Goal: Check status: Check status

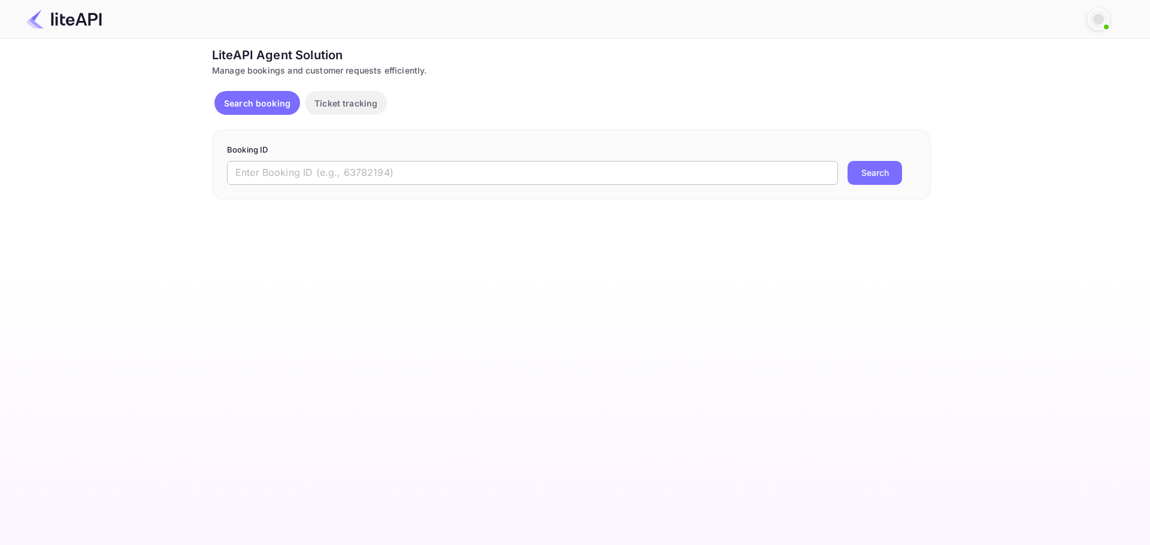
click at [435, 172] on input "text" at bounding box center [532, 173] width 611 height 24
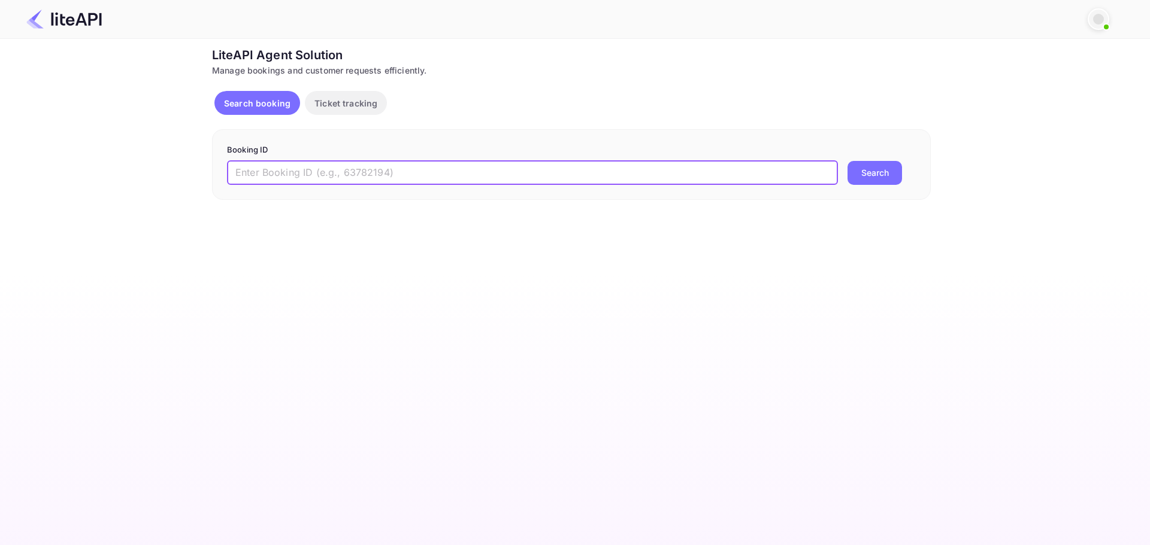
paste input "Bfq-d6hTl"
type input "Bfq-d6hTl"
click at [847, 161] on button "Search" at bounding box center [874, 173] width 54 height 24
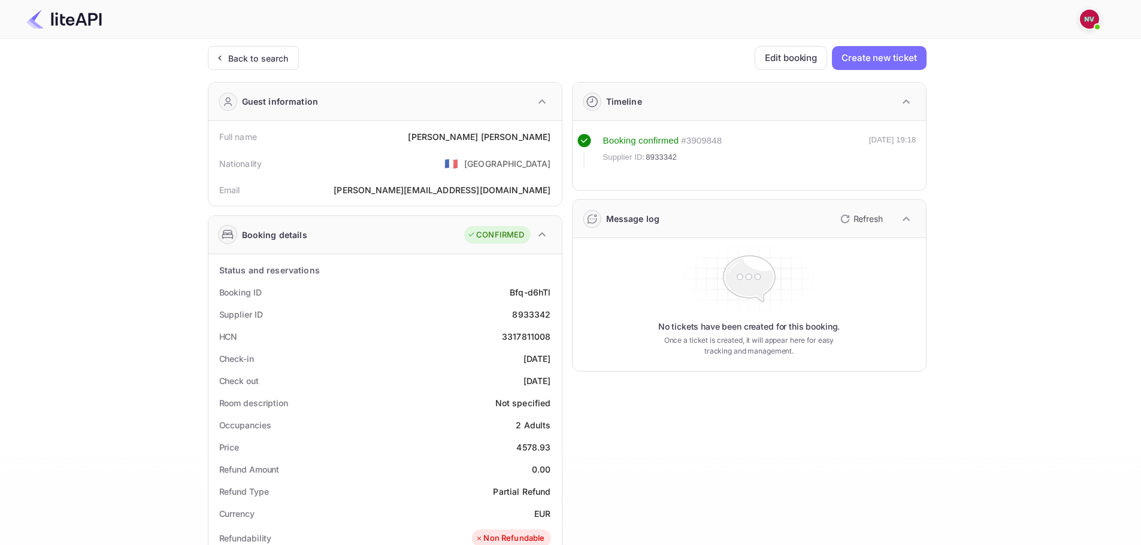
click at [526, 316] on div "8933342" at bounding box center [531, 314] width 38 height 13
copy div "8933342"
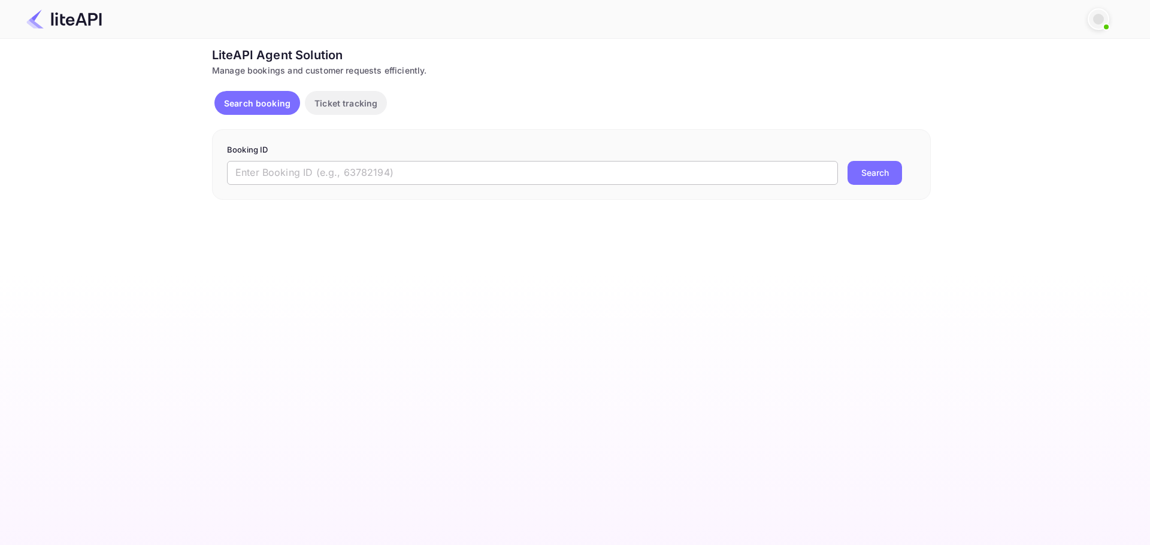
click at [411, 177] on input "text" at bounding box center [532, 173] width 611 height 24
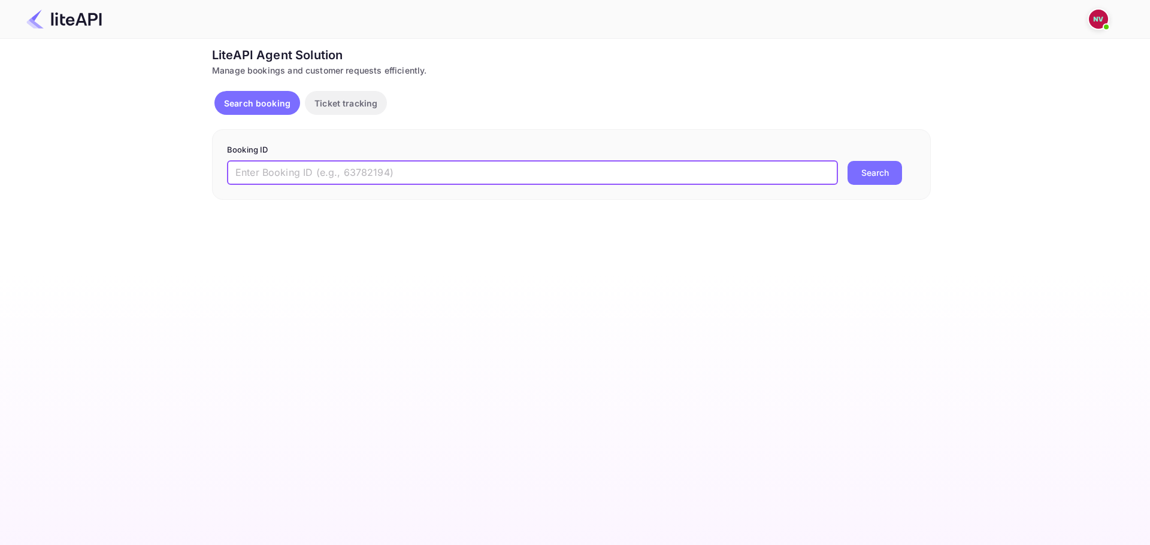
paste input "Bfq-d6hTl"
type input "Bfq-d6hTl"
click at [847, 161] on button "Search" at bounding box center [874, 173] width 54 height 24
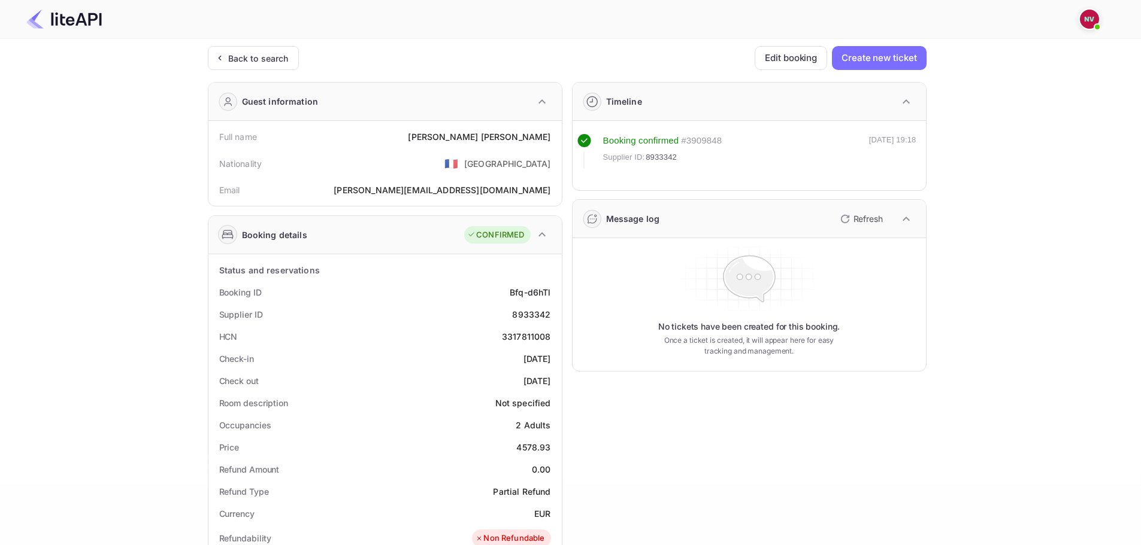
click at [538, 311] on div "8933342" at bounding box center [531, 314] width 38 height 13
copy div "8933342"
click at [257, 61] on div "Back to search" at bounding box center [258, 58] width 60 height 13
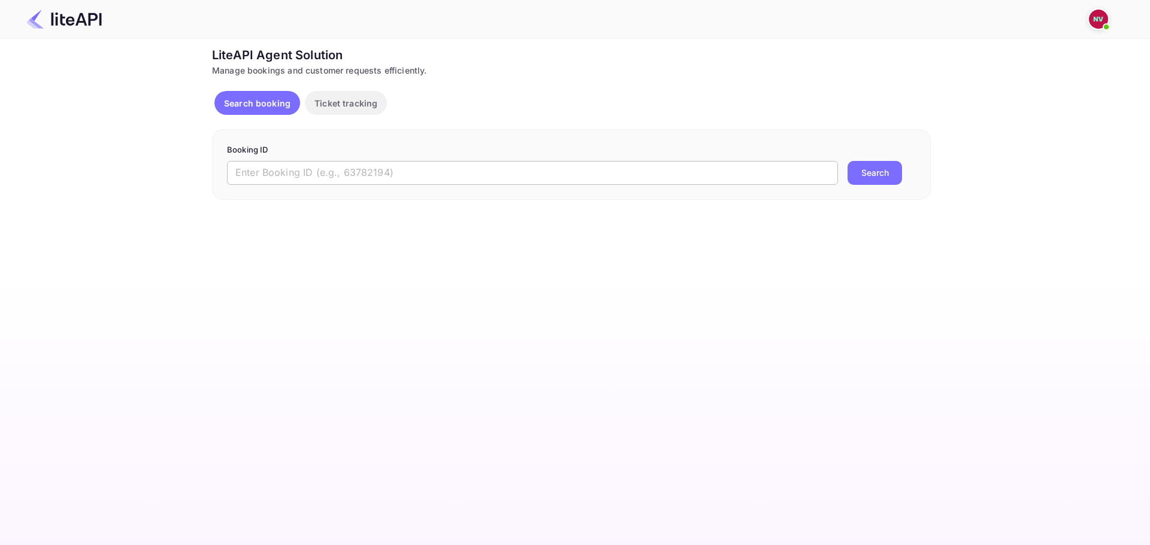
click at [455, 176] on input "text" at bounding box center [532, 173] width 611 height 24
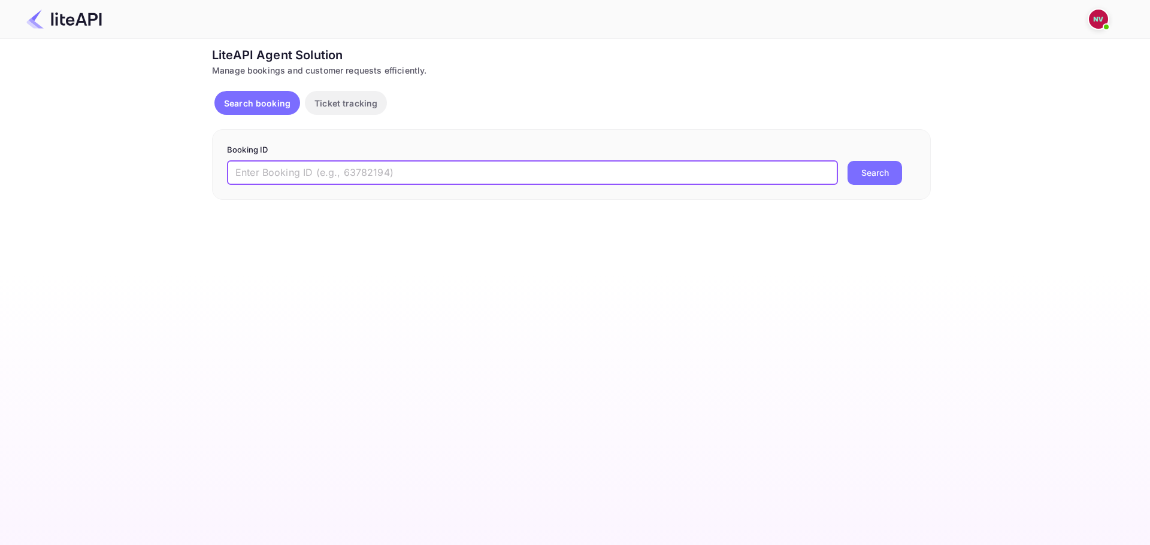
paste input "YhQ6tuGwW"
type input "YhQ6tuGwW"
click at [847, 161] on button "Search" at bounding box center [874, 173] width 54 height 24
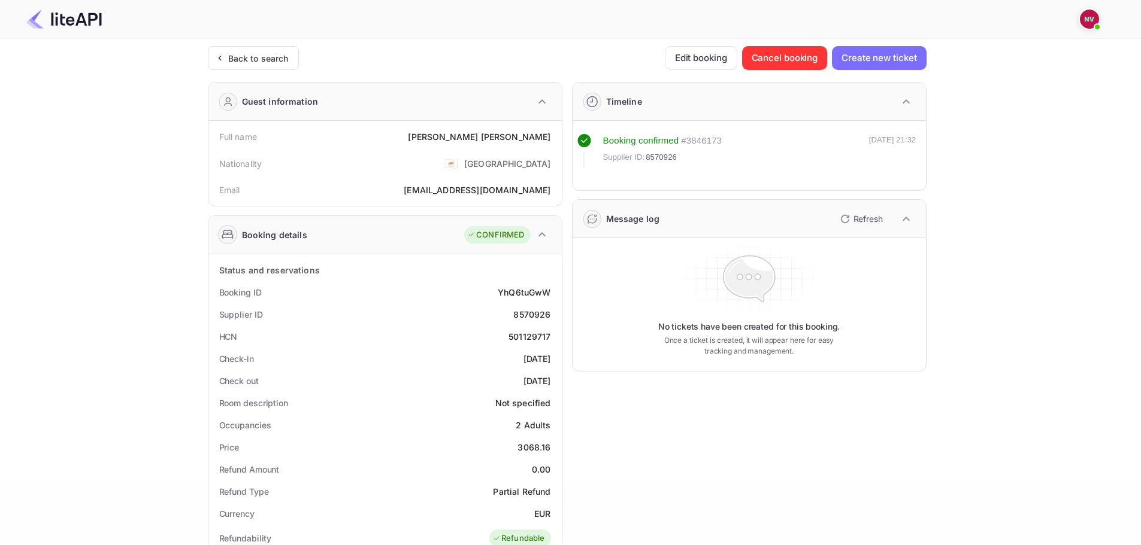
click at [533, 317] on div "8570926" at bounding box center [531, 314] width 37 height 13
copy div "8570926"
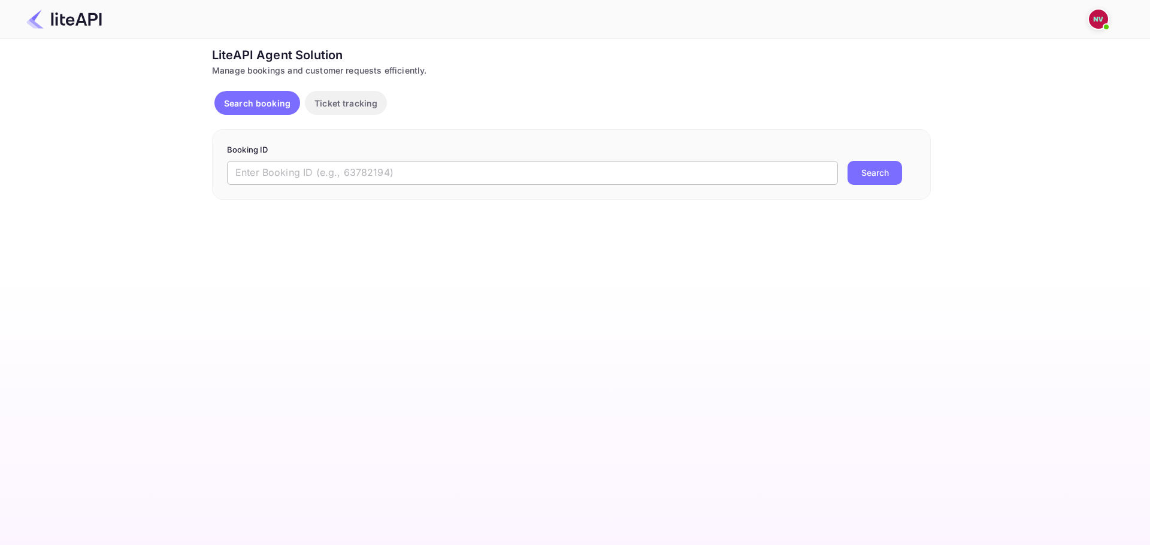
drag, startPoint x: 0, startPoint y: 0, endPoint x: 453, endPoint y: 176, distance: 486.2
click at [453, 176] on input "text" at bounding box center [532, 173] width 611 height 24
paste input "9004099"
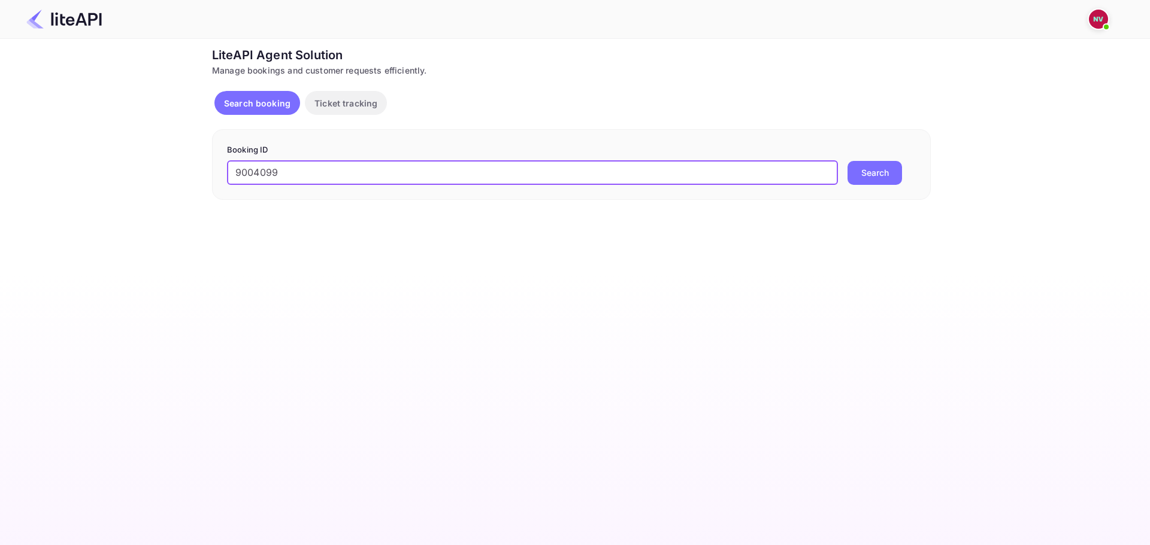
type input "9004099"
click at [847, 161] on button "Search" at bounding box center [874, 173] width 54 height 24
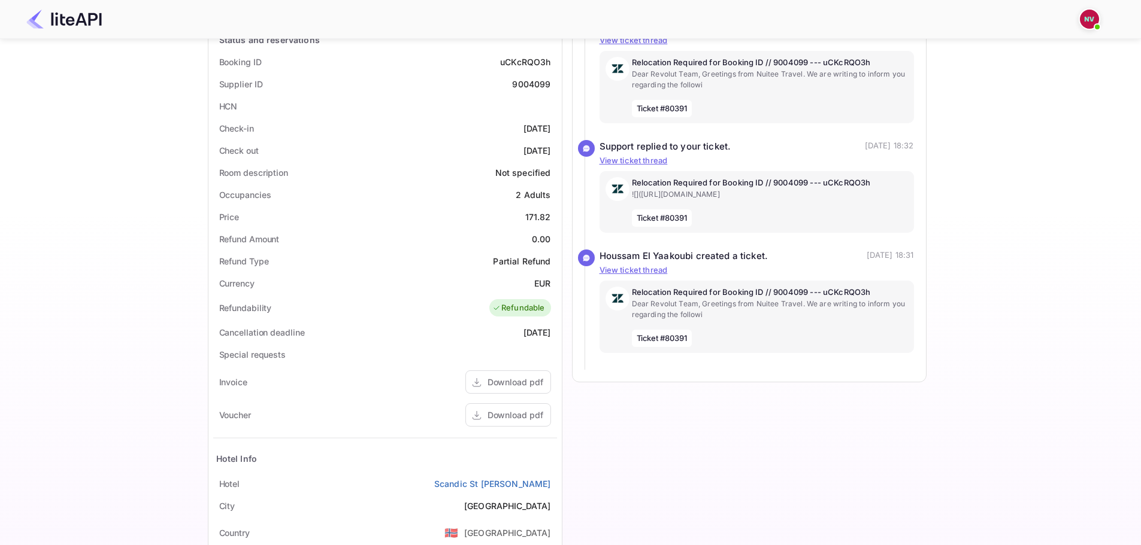
scroll to position [239, 0]
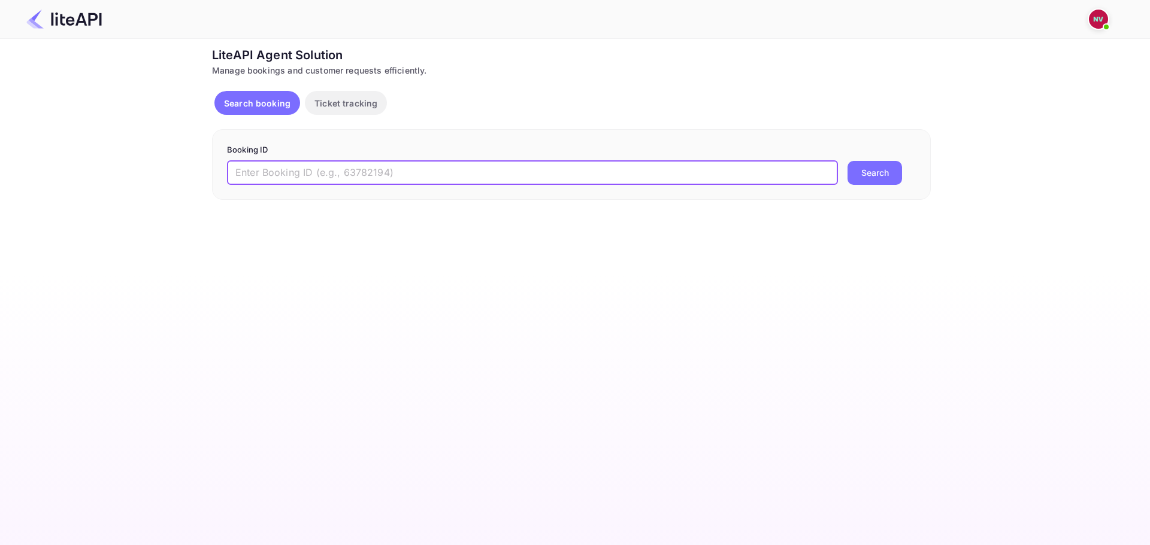
click at [389, 171] on input "text" at bounding box center [532, 173] width 611 height 24
paste input "8947753"
type input "8947753"
click at [847, 161] on button "Search" at bounding box center [874, 173] width 54 height 24
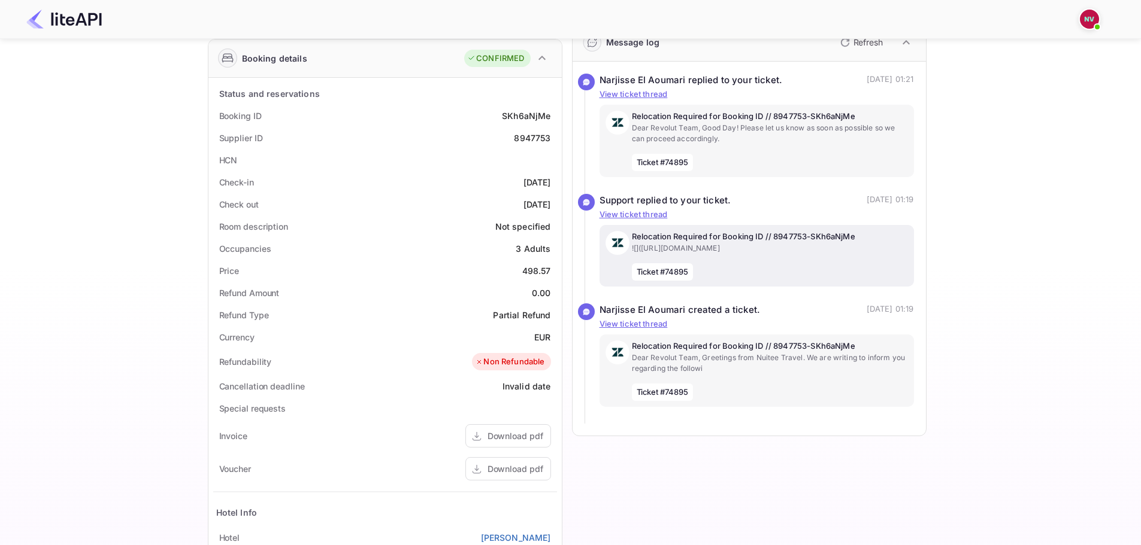
scroll to position [180, 0]
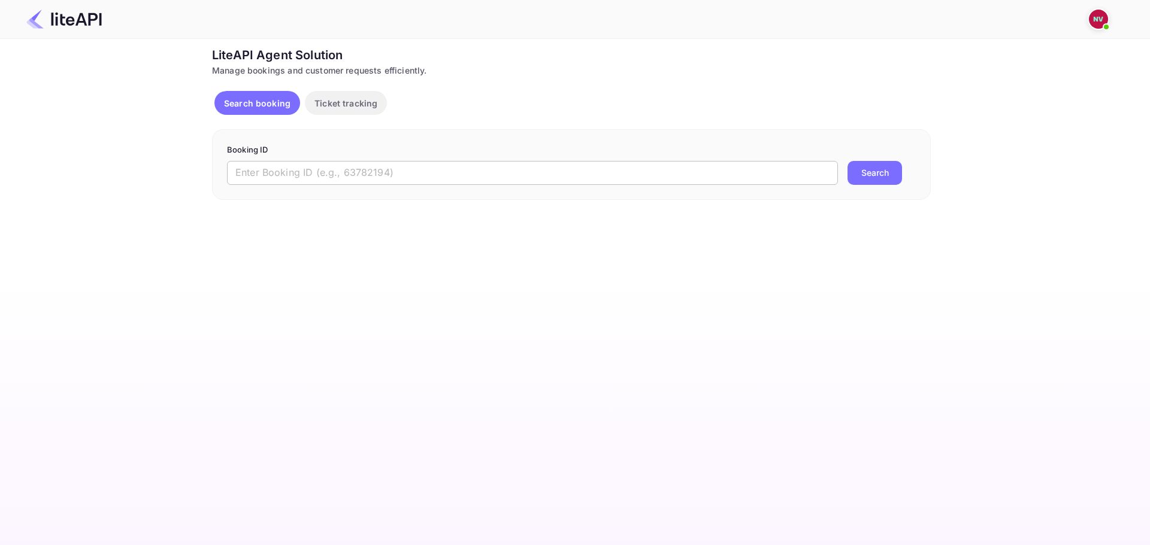
click at [658, 183] on input "text" at bounding box center [532, 173] width 611 height 24
paste input "9014551"
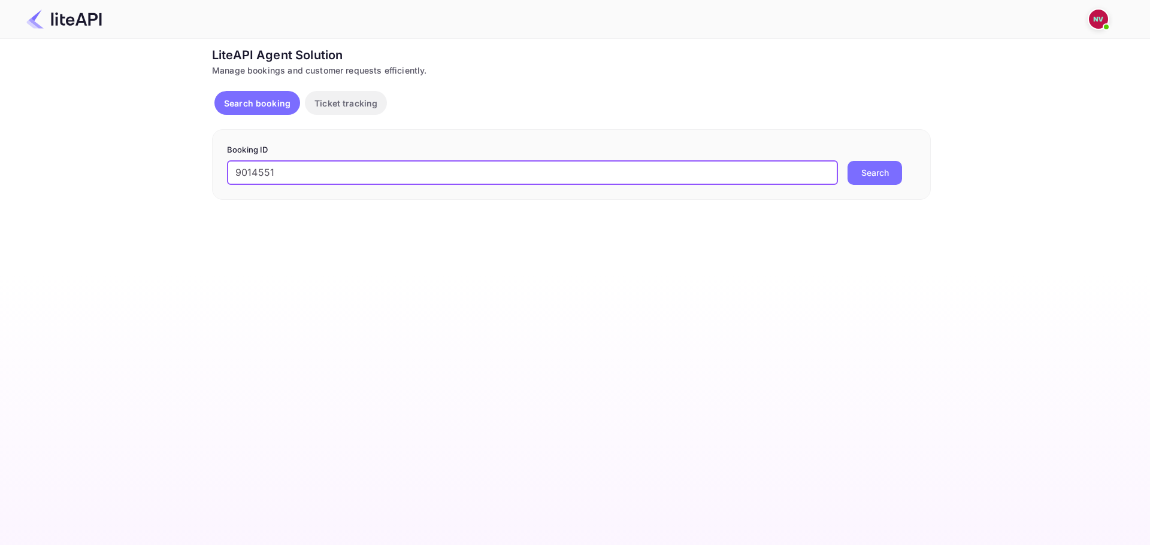
type input "9014551"
click at [847, 161] on button "Search" at bounding box center [874, 173] width 54 height 24
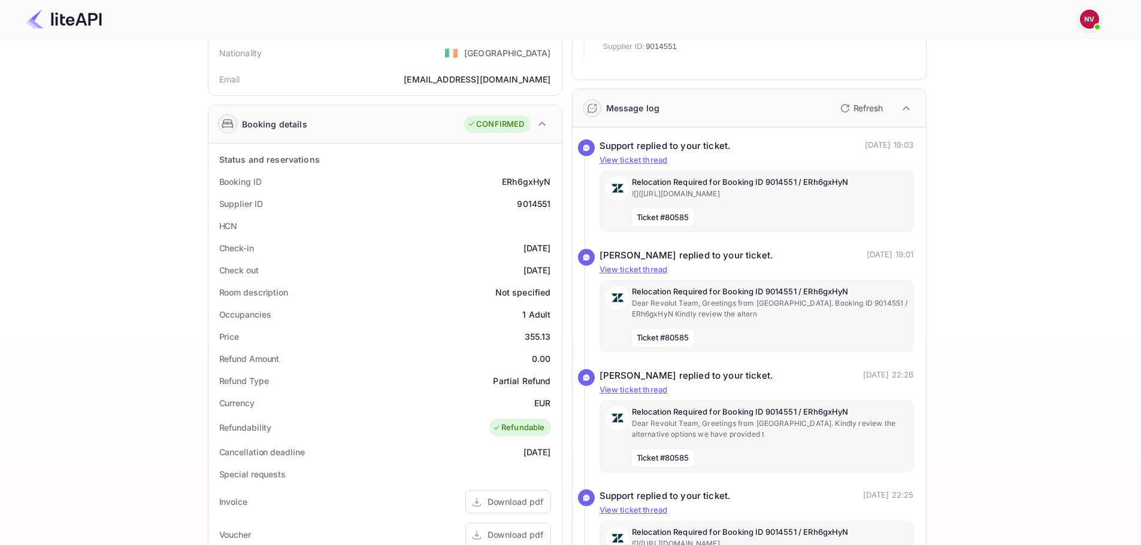
scroll to position [120, 0]
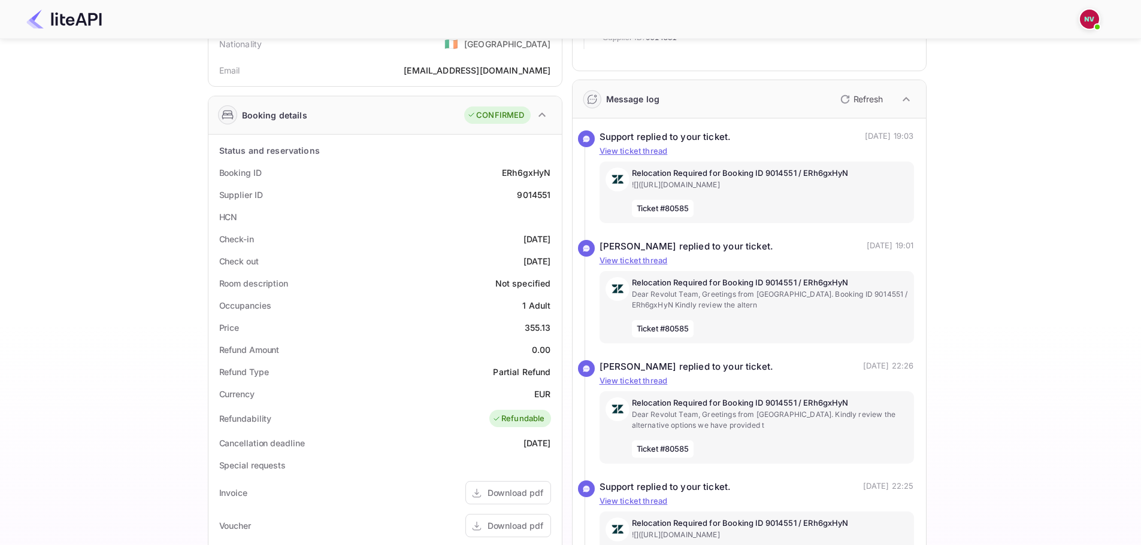
drag, startPoint x: 41, startPoint y: 189, endPoint x: 56, endPoint y: 176, distance: 19.5
click at [41, 189] on div "Ticket Affiliate URL https://www.nuitee.com/ Business partner name Nuitee Trave…" at bounding box center [566, 353] width 1105 height 855
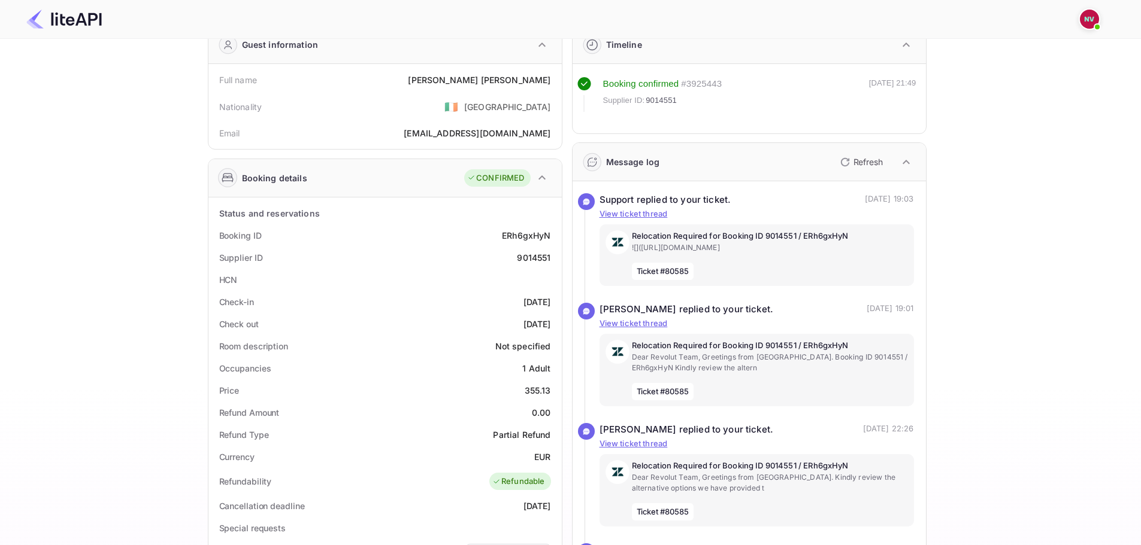
scroll to position [0, 0]
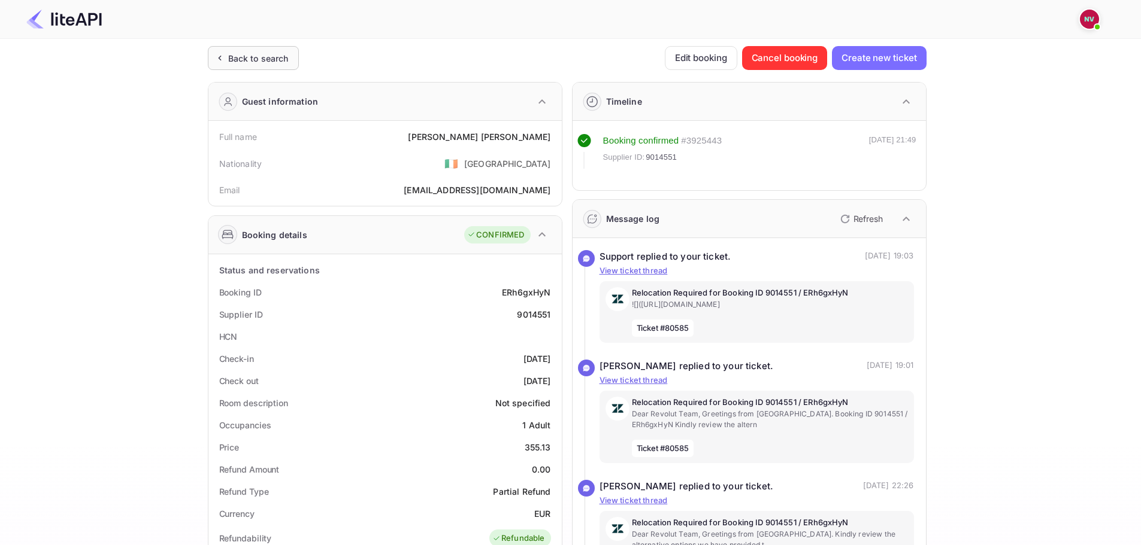
click at [229, 62] on div "Back to search" at bounding box center [258, 58] width 60 height 13
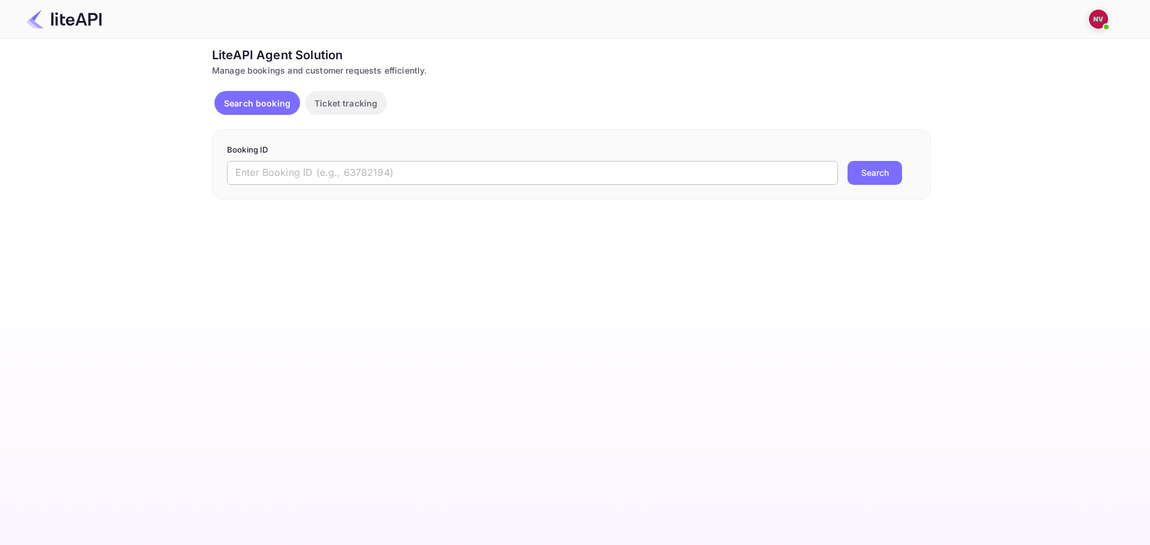
drag, startPoint x: 337, startPoint y: 157, endPoint x: 337, endPoint y: 168, distance: 10.2
click at [337, 159] on form "Booking ID ​ Search" at bounding box center [571, 164] width 689 height 41
click at [337, 168] on input "text" at bounding box center [532, 173] width 611 height 24
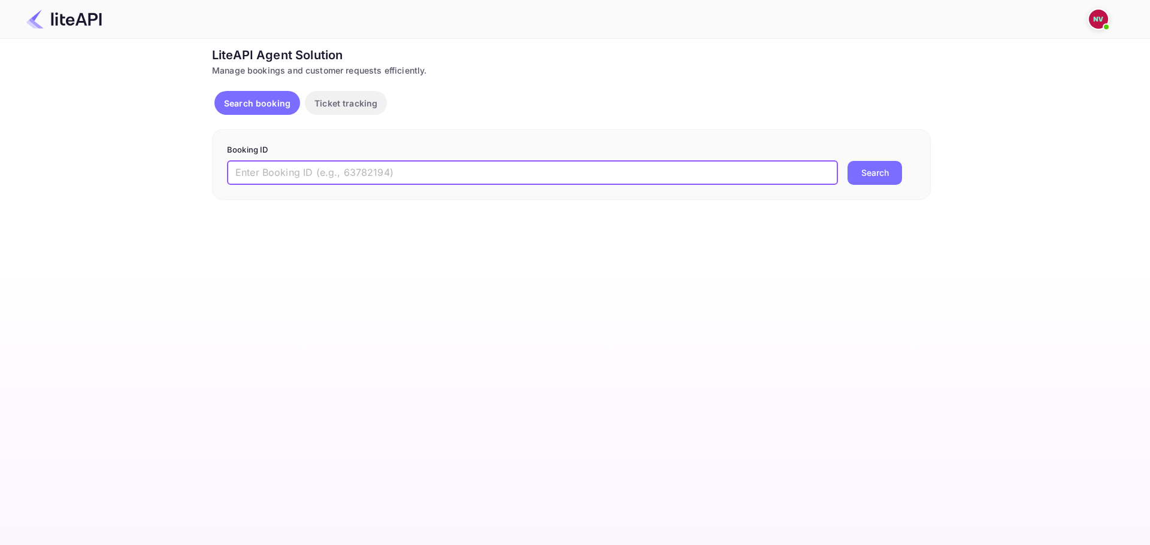
paste input "8940173"
type input "8940173"
click at [847, 161] on button "Search" at bounding box center [874, 173] width 54 height 24
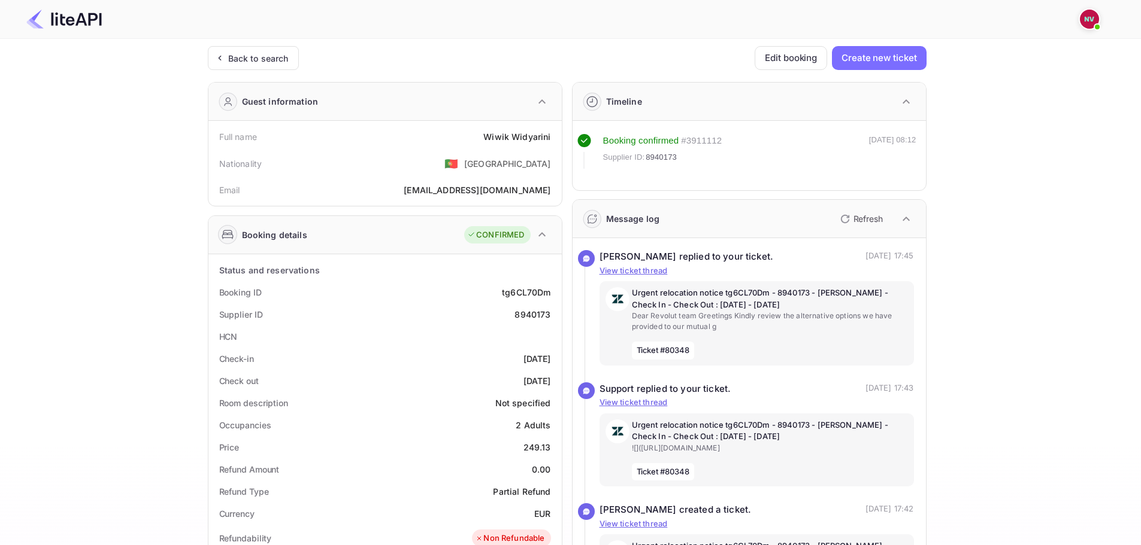
click at [30, 190] on div "Ticket Affiliate URL https://www.nuitee.com/ Business partner name Nuitee Trave…" at bounding box center [566, 473] width 1105 height 855
click at [220, 55] on icon at bounding box center [219, 58] width 13 height 12
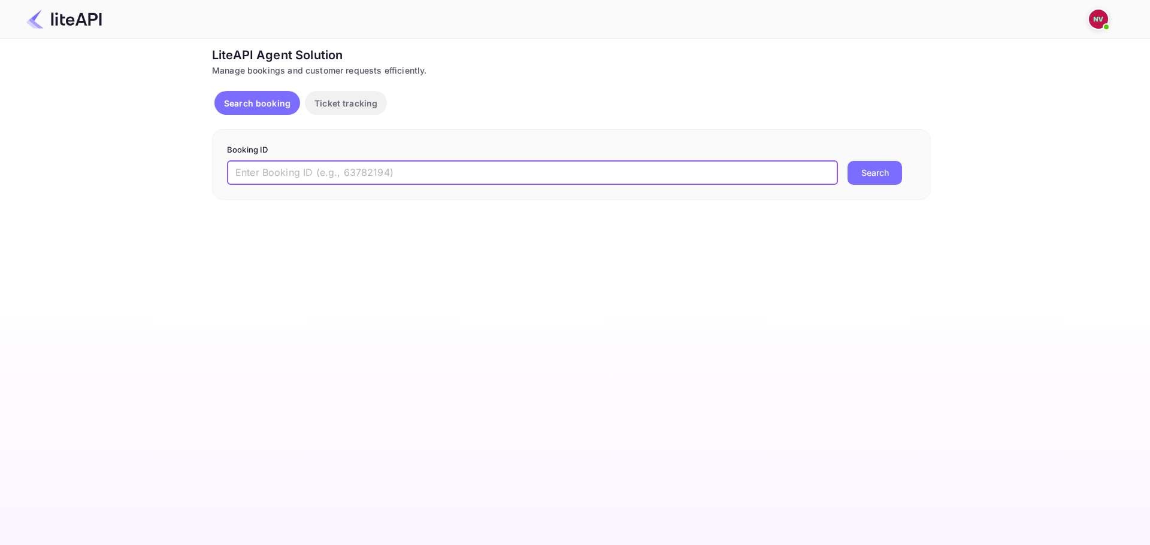
click at [407, 175] on input "text" at bounding box center [532, 173] width 611 height 24
paste input "8787061"
type input "8787061"
click at [847, 161] on button "Search" at bounding box center [874, 173] width 54 height 24
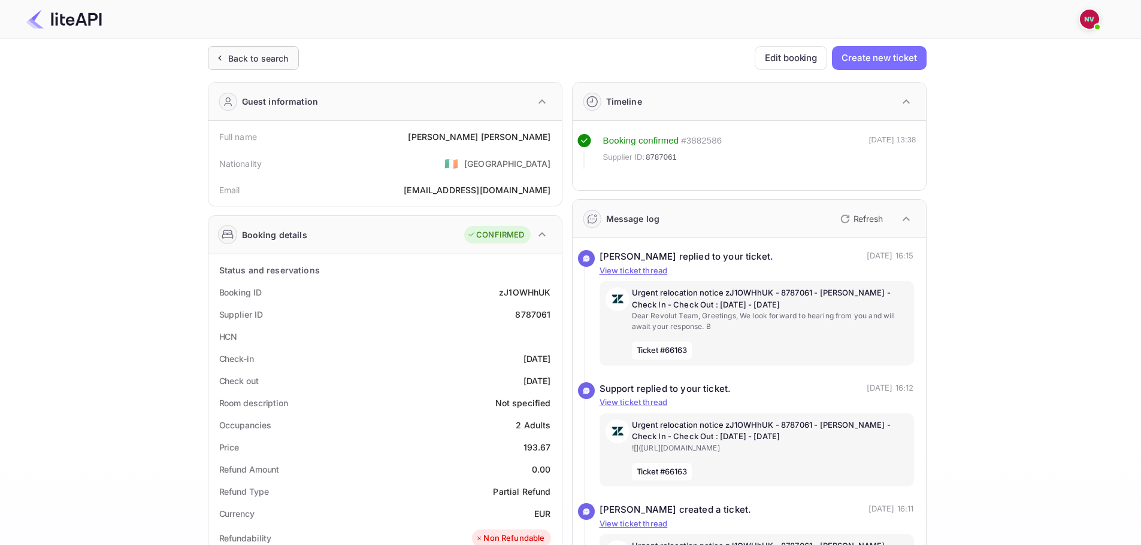
click at [246, 68] on div "Back to search" at bounding box center [253, 58] width 91 height 24
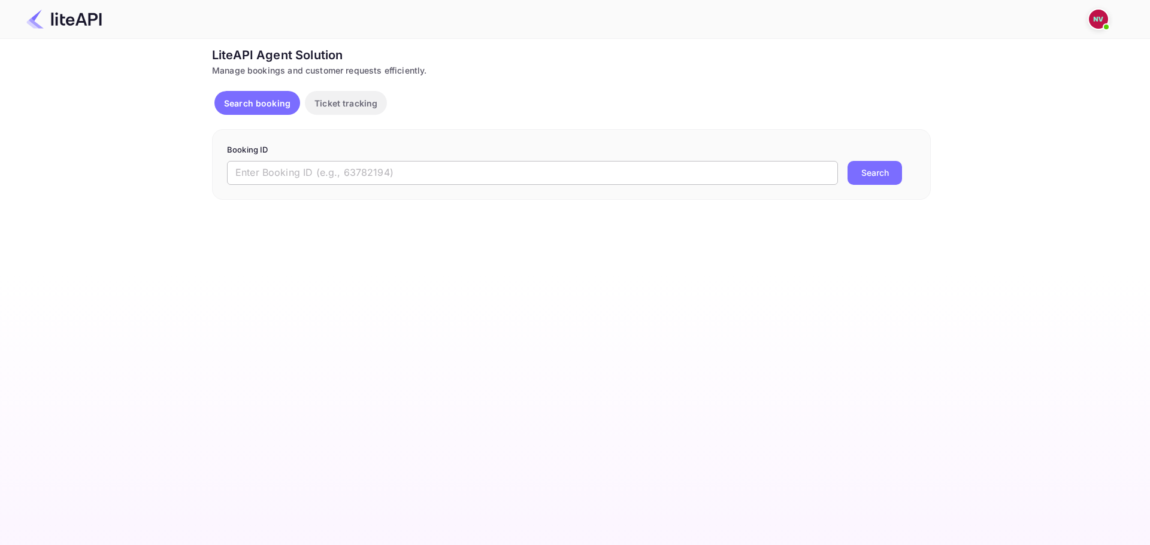
click at [385, 169] on input "text" at bounding box center [532, 173] width 611 height 24
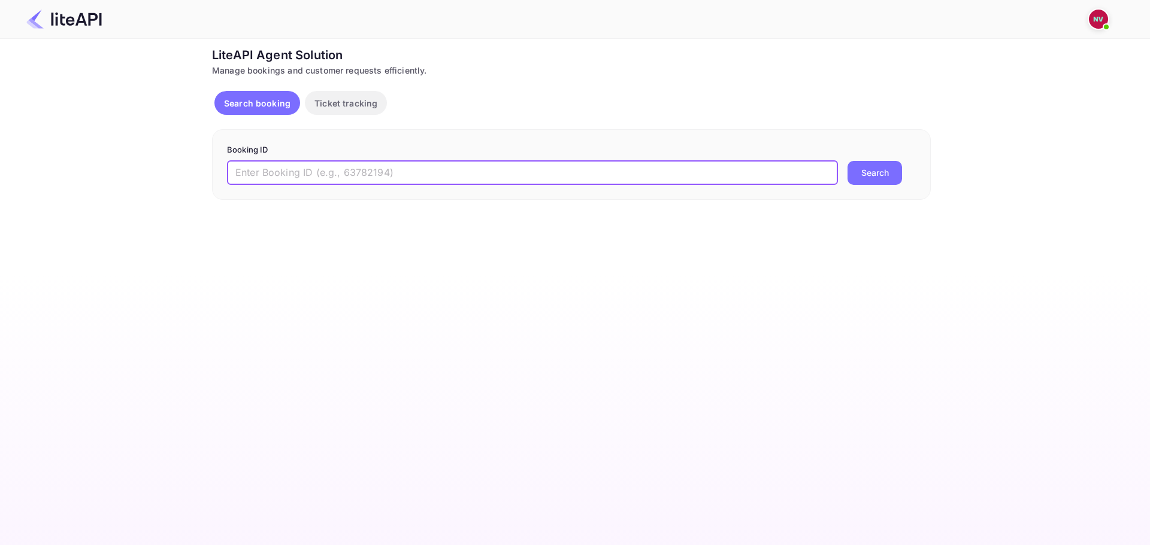
paste input "8594241"
type input "8594241"
click at [847, 161] on button "Search" at bounding box center [874, 173] width 54 height 24
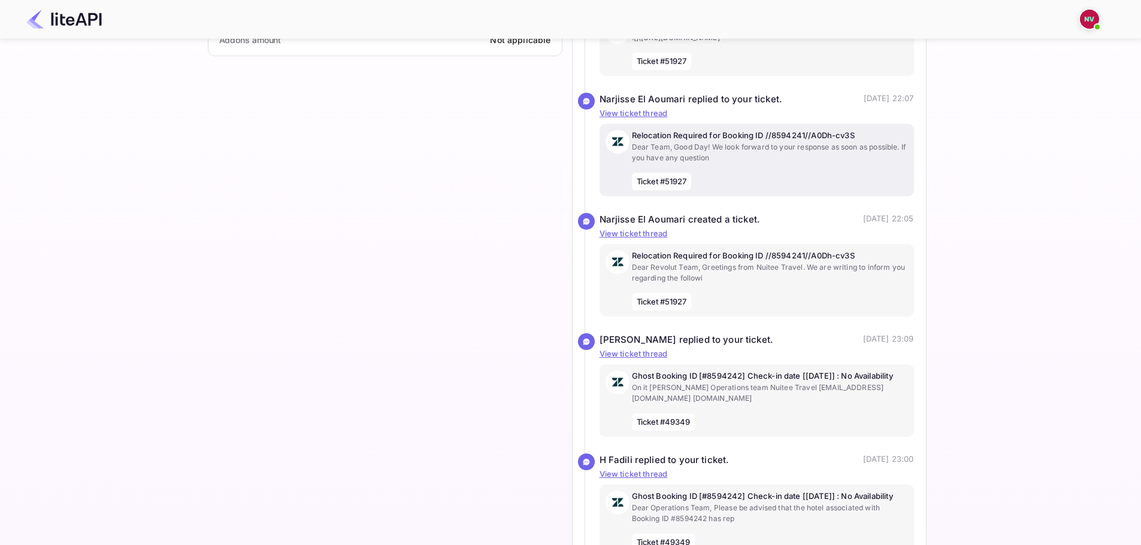
scroll to position [968, 0]
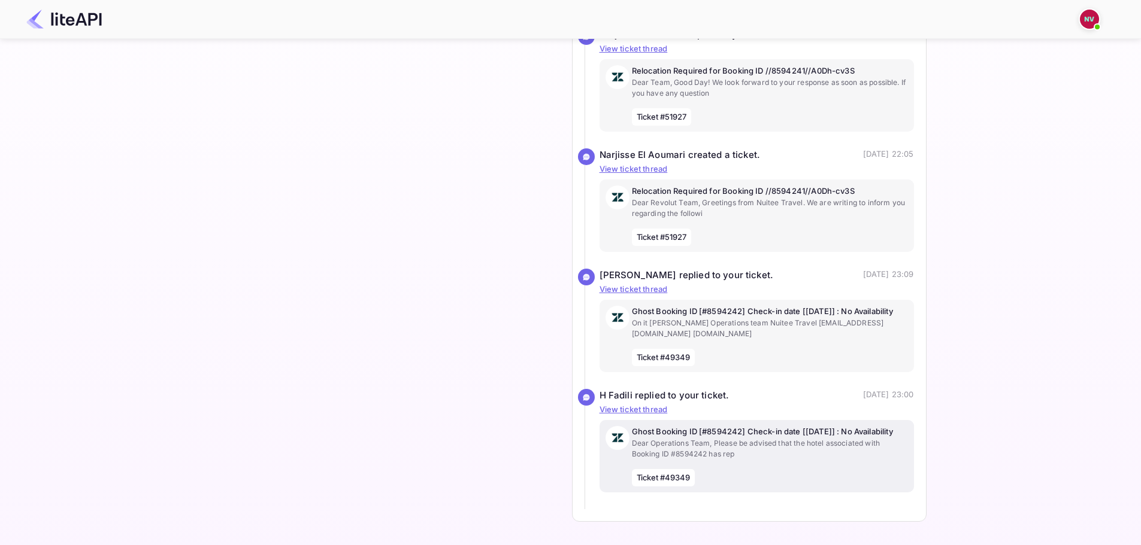
click at [709, 432] on p "Ghost Booking ID [#8594242] Check-in date [2025-08-29] : No Availability" at bounding box center [770, 432] width 276 height 12
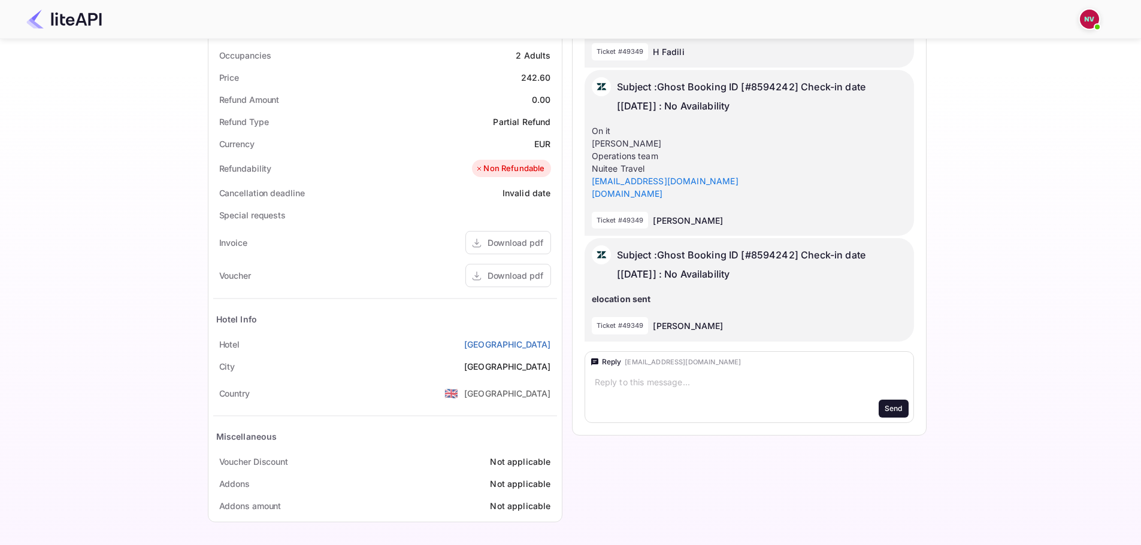
scroll to position [370, 0]
click at [779, 86] on p "Subject : Ghost Booking ID [#8594242] Check-in date [2025-08-29] : No Availabil…" at bounding box center [762, 96] width 290 height 38
copy p "8594242"
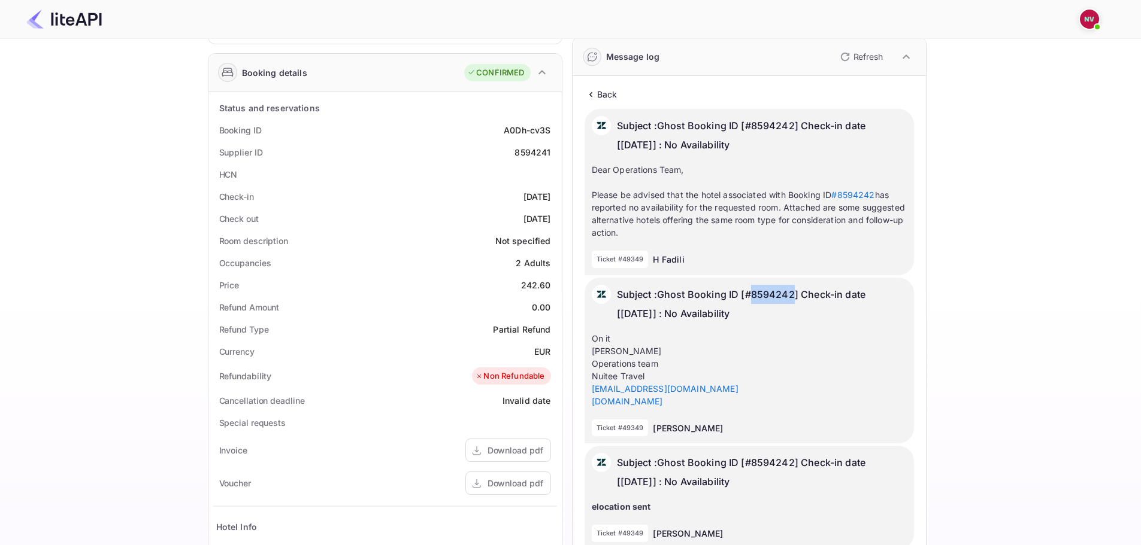
scroll to position [180, 0]
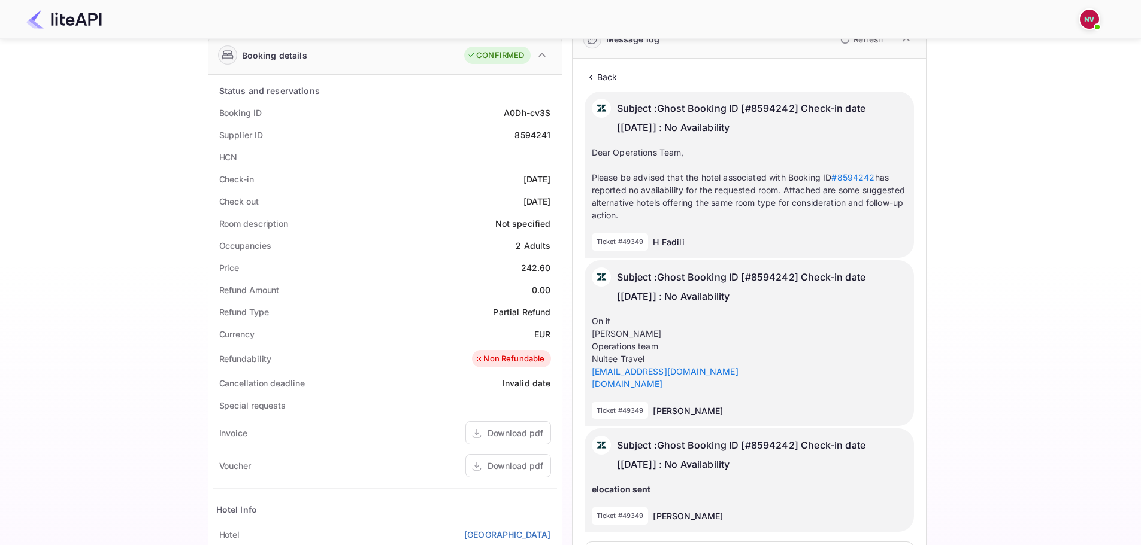
click at [597, 80] on p "Back" at bounding box center [607, 77] width 20 height 13
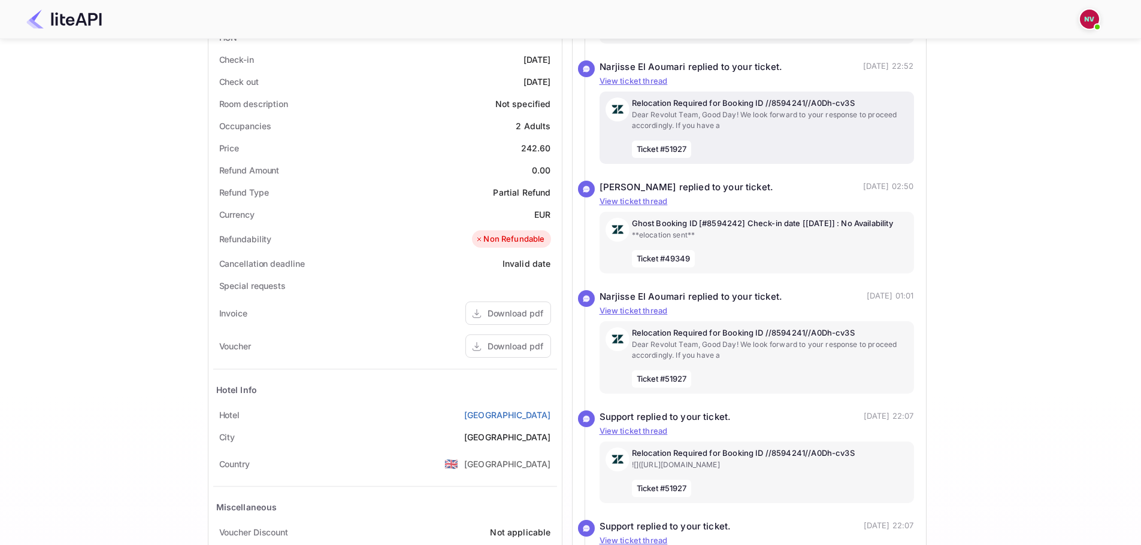
scroll to position [0, 0]
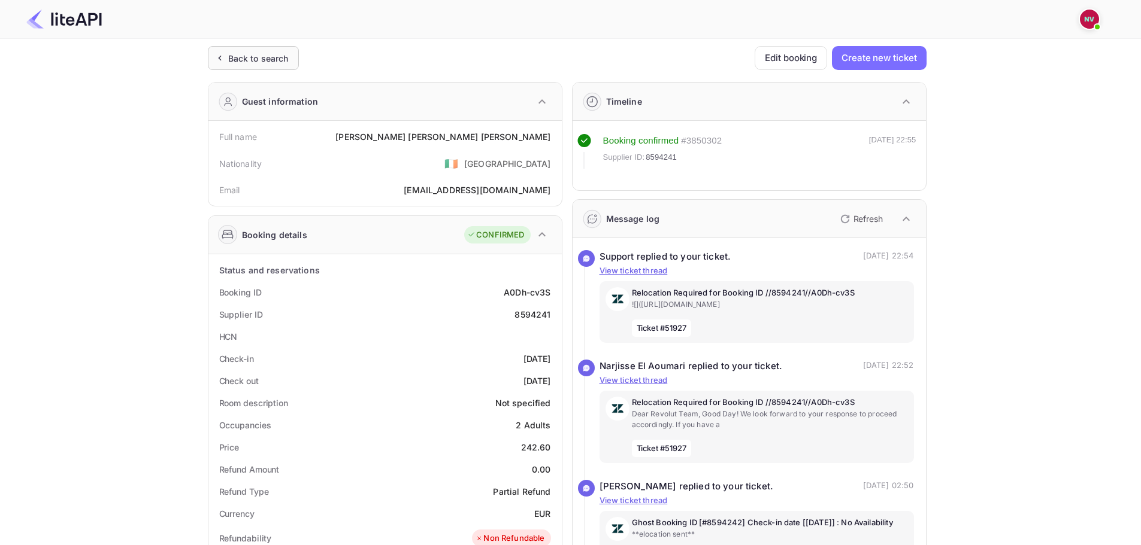
click at [235, 49] on div "Back to search" at bounding box center [253, 58] width 91 height 24
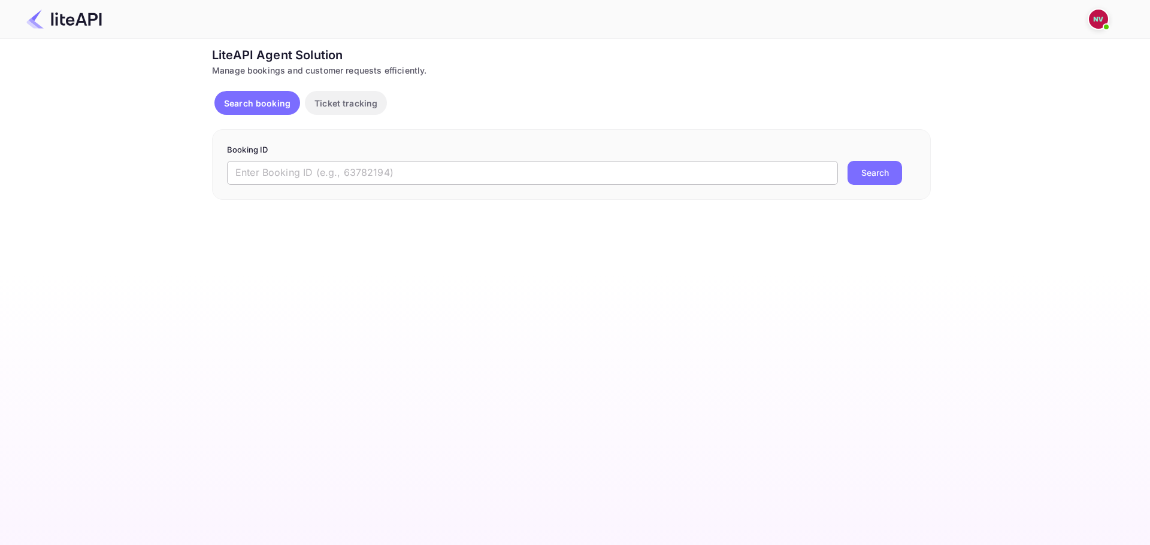
click at [344, 169] on input "text" at bounding box center [532, 173] width 611 height 24
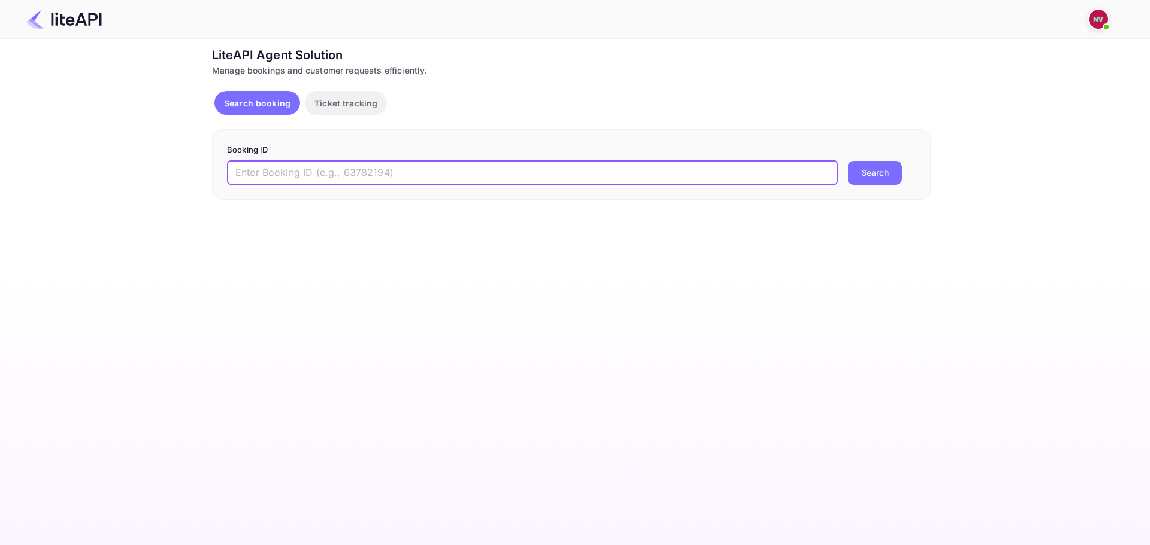
paste input "8885926"
click at [847, 161] on button "Search" at bounding box center [874, 173] width 54 height 24
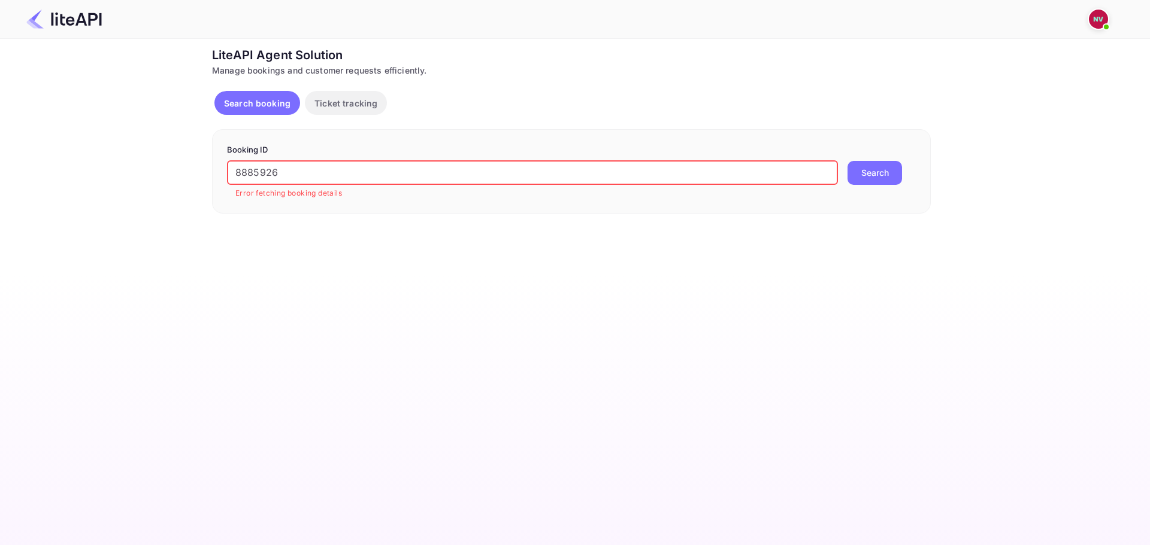
click at [298, 177] on input "8885926" at bounding box center [532, 173] width 611 height 24
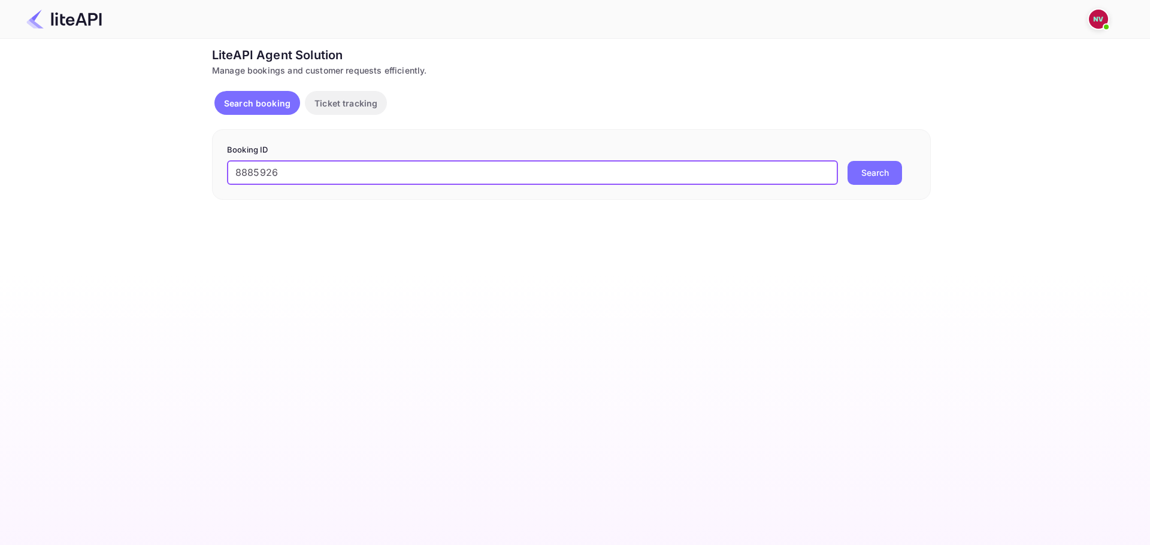
type input "8885926"
click at [847, 161] on button "Search" at bounding box center [874, 173] width 54 height 24
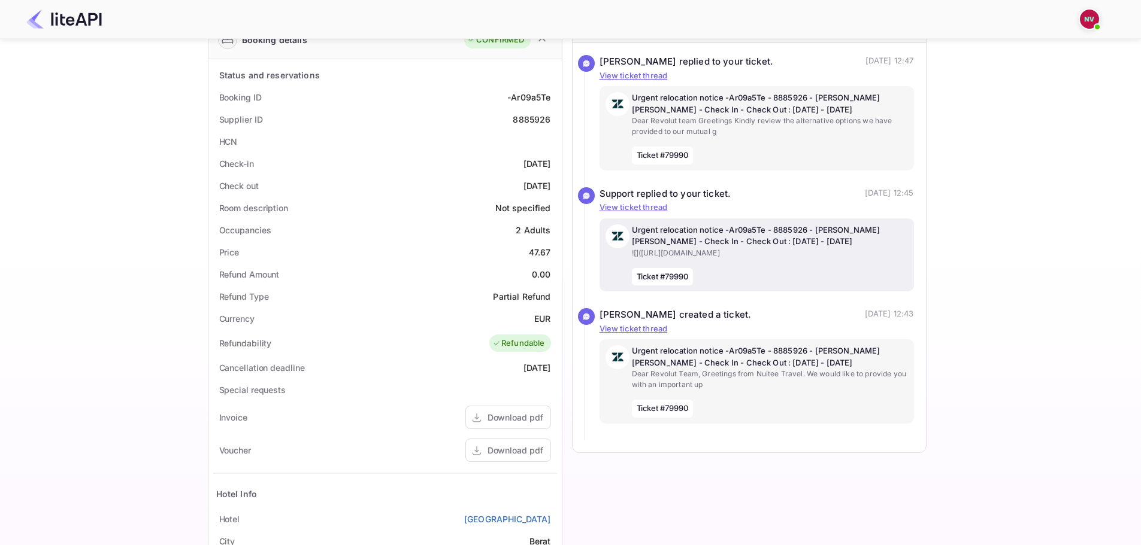
scroll to position [180, 0]
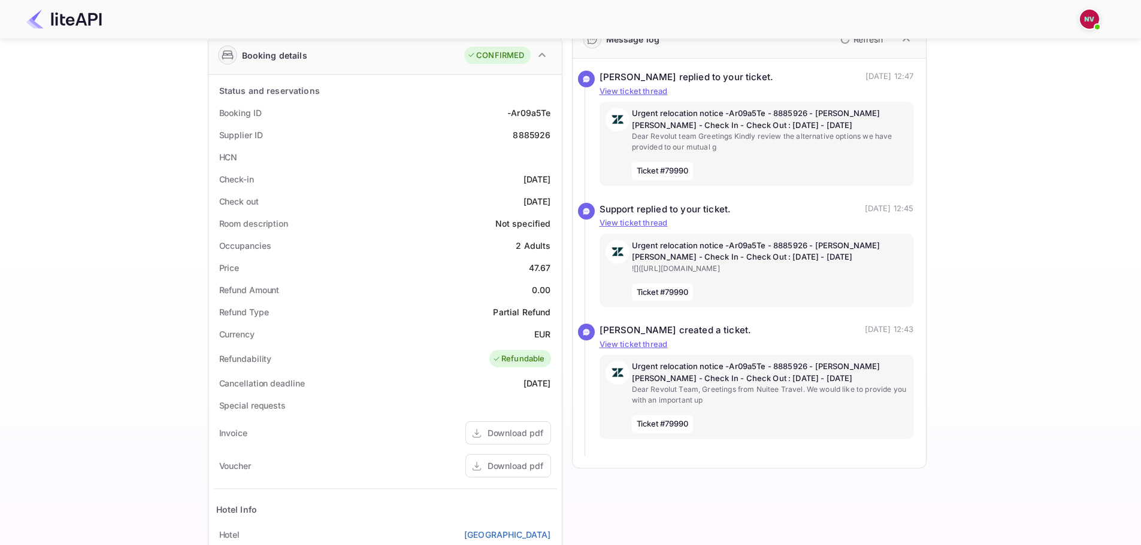
drag, startPoint x: 1098, startPoint y: 201, endPoint x: 1092, endPoint y: 202, distance: 6.1
click at [1098, 201] on div "Ticket Affiliate URL https://www.nuitee.com/ Business partner name Nuitee Trave…" at bounding box center [566, 293] width 1105 height 855
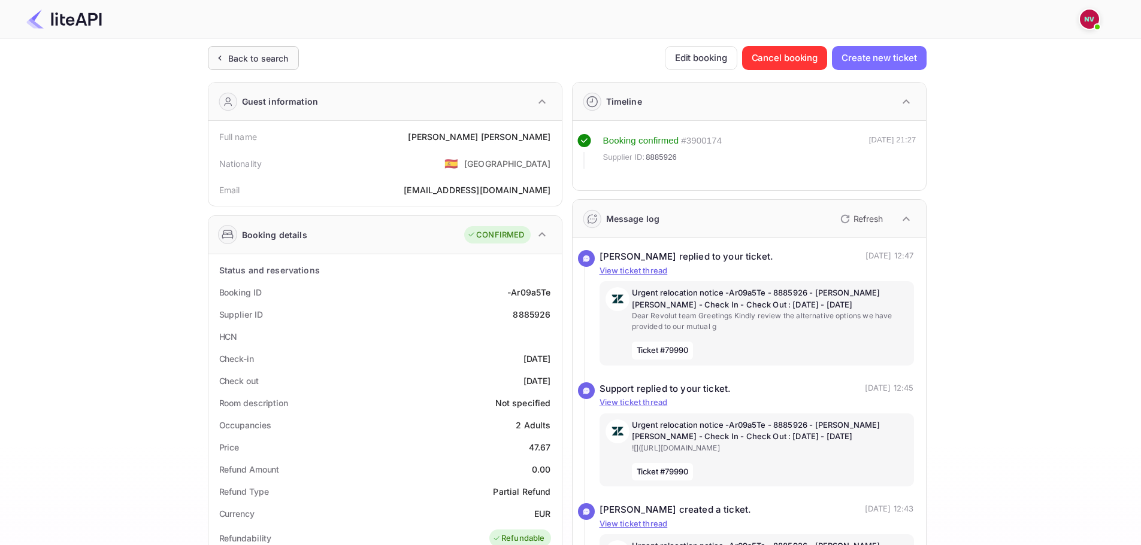
click at [260, 53] on div "Back to search" at bounding box center [258, 58] width 60 height 13
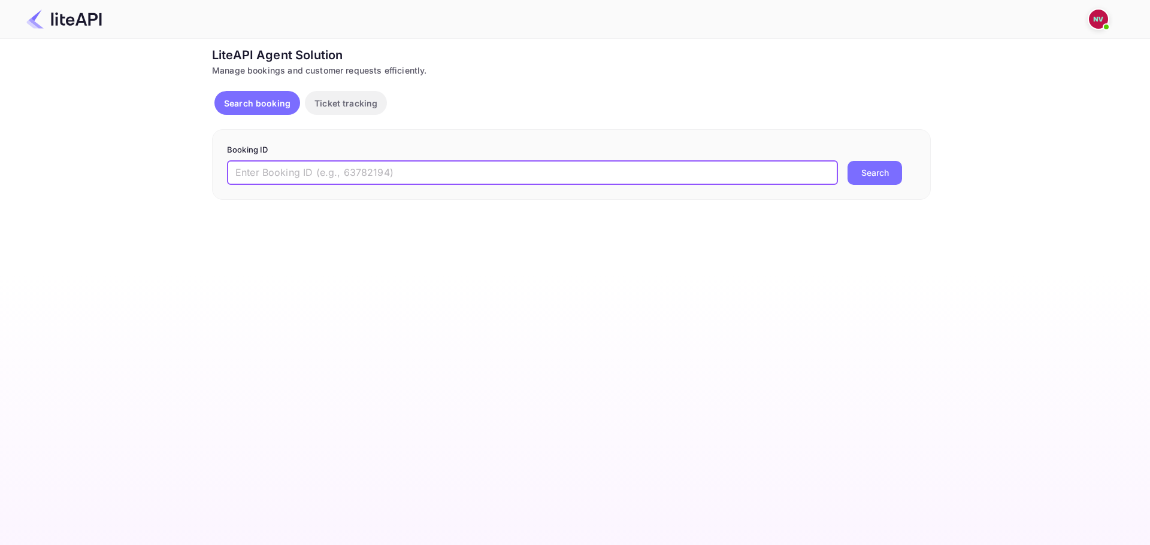
click at [316, 175] on input "text" at bounding box center [532, 173] width 611 height 24
paste input "8594241"
type input "8594241"
click at [847, 161] on button "Search" at bounding box center [874, 173] width 54 height 24
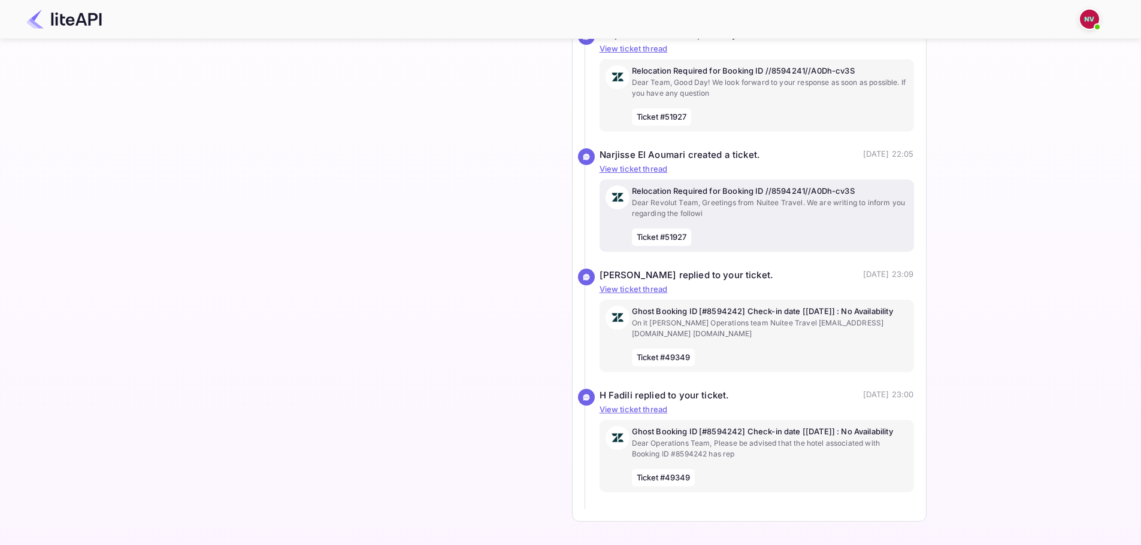
scroll to position [968, 0]
click at [717, 318] on p "On it Hamza Amiri Operations team Nuitee Travel operations@nuitee.com www.Nuite…" at bounding box center [770, 329] width 276 height 22
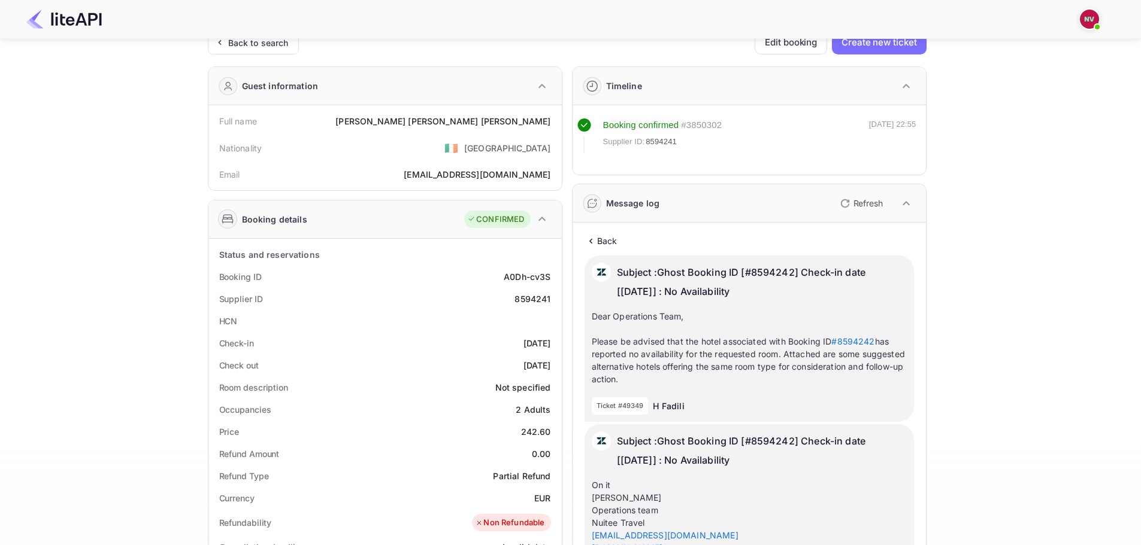
scroll to position [11, 0]
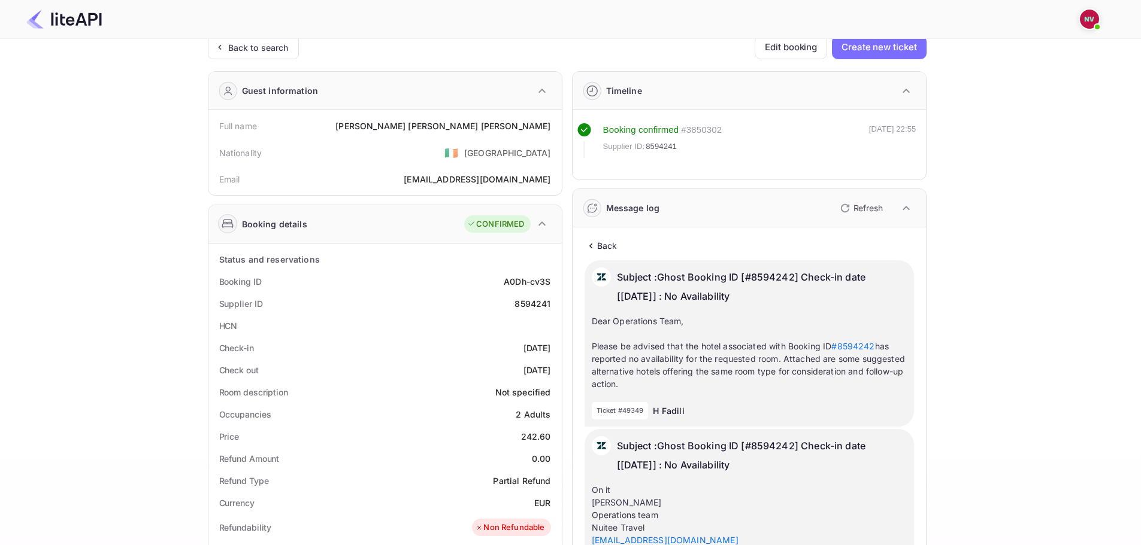
click at [600, 248] on p "Back" at bounding box center [607, 245] width 20 height 13
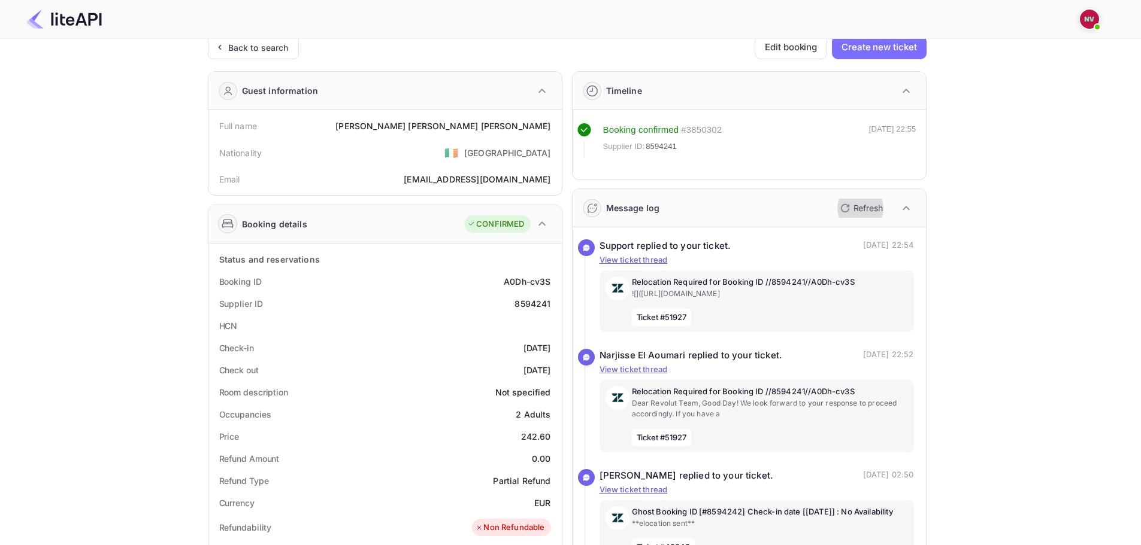
click at [866, 211] on p "Refresh" at bounding box center [867, 208] width 29 height 13
click at [847, 206] on icon "button" at bounding box center [844, 208] width 8 height 8
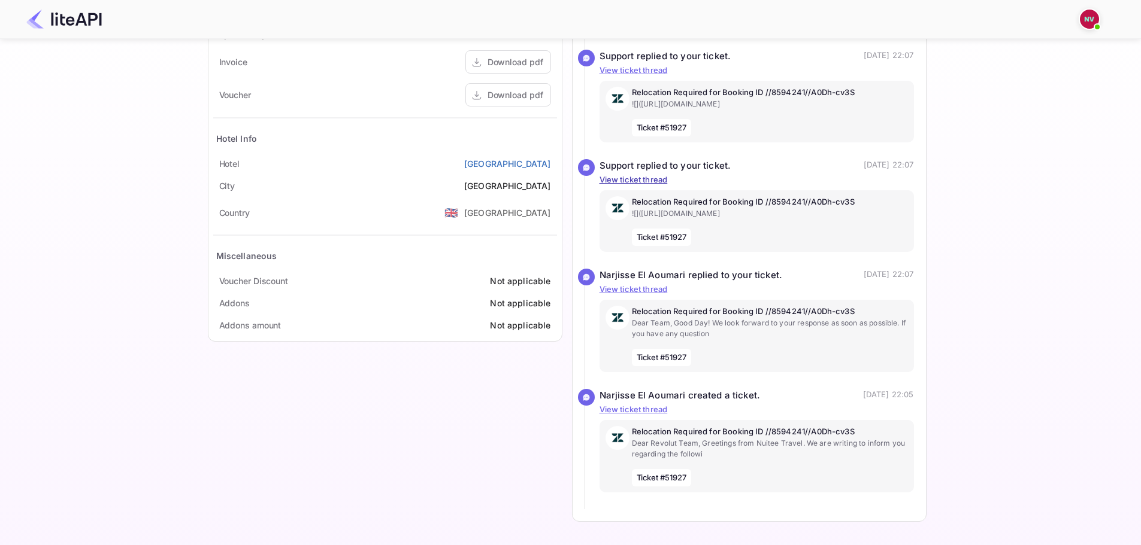
scroll to position [583, 0]
click at [165, 336] on div "Ticket Affiliate URL https://www.nuitee.com/ Business partner name Nuitee Trave…" at bounding box center [566, 13] width 1105 height 1036
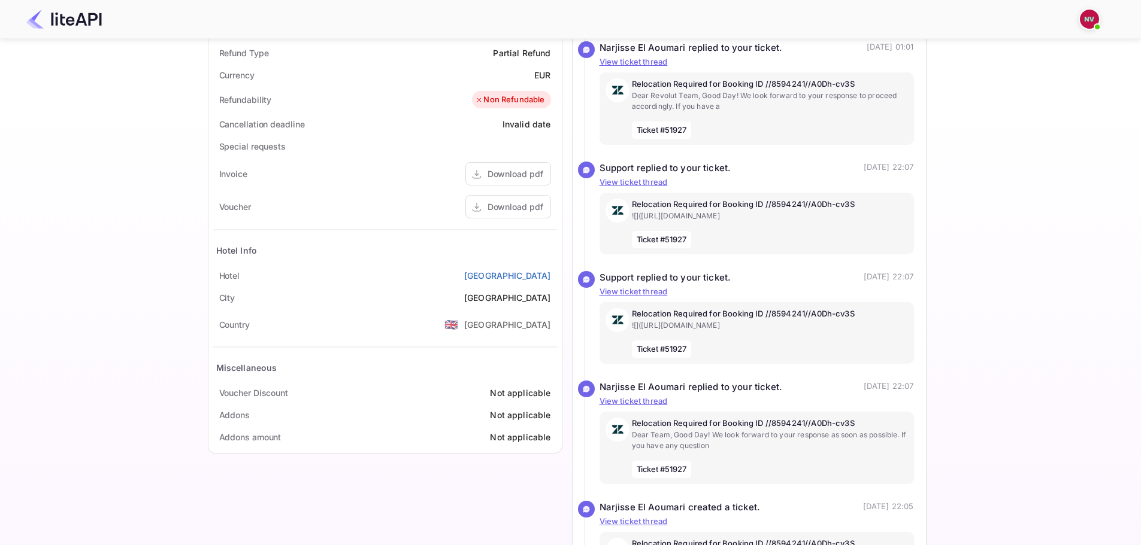
scroll to position [479, 0]
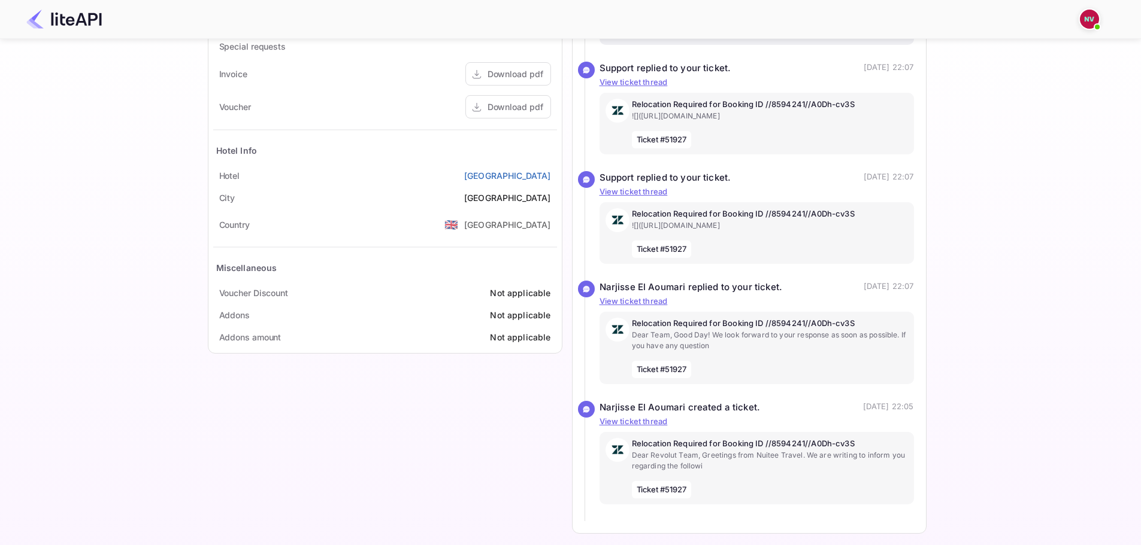
scroll to position [583, 0]
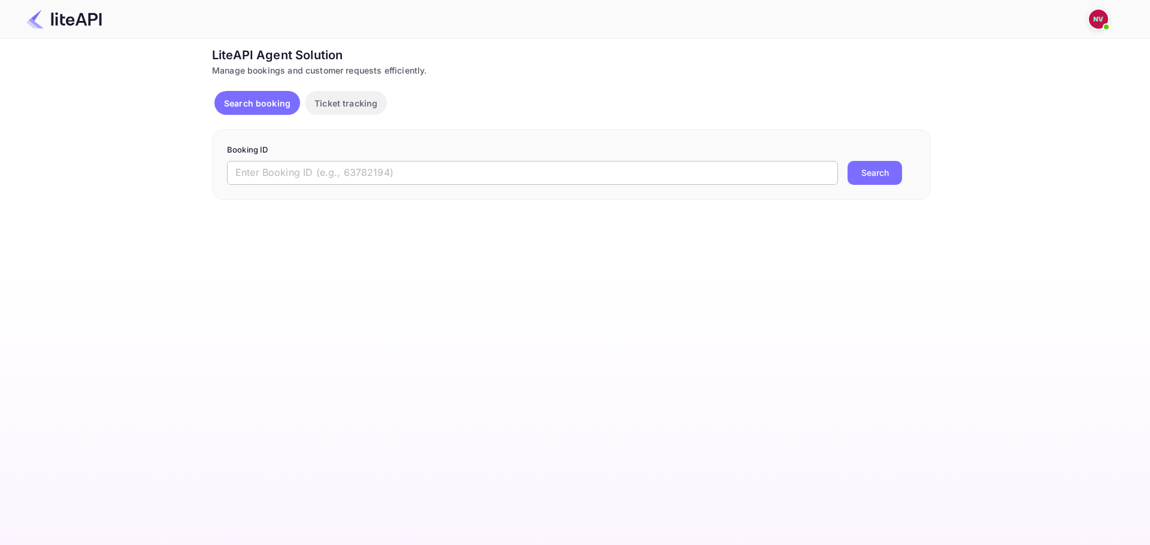
drag, startPoint x: 0, startPoint y: 0, endPoint x: 471, endPoint y: 179, distance: 503.5
click at [471, 179] on input "text" at bounding box center [532, 173] width 611 height 24
paste input "fIXyMIggp"
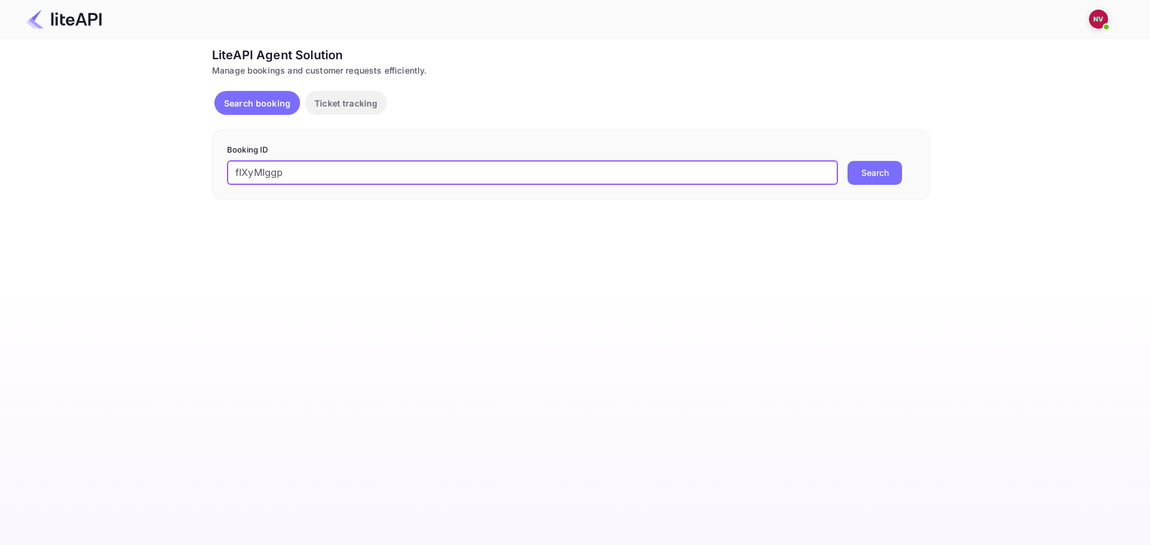
type input "fIXyMIggp"
click at [847, 161] on button "Search" at bounding box center [874, 173] width 54 height 24
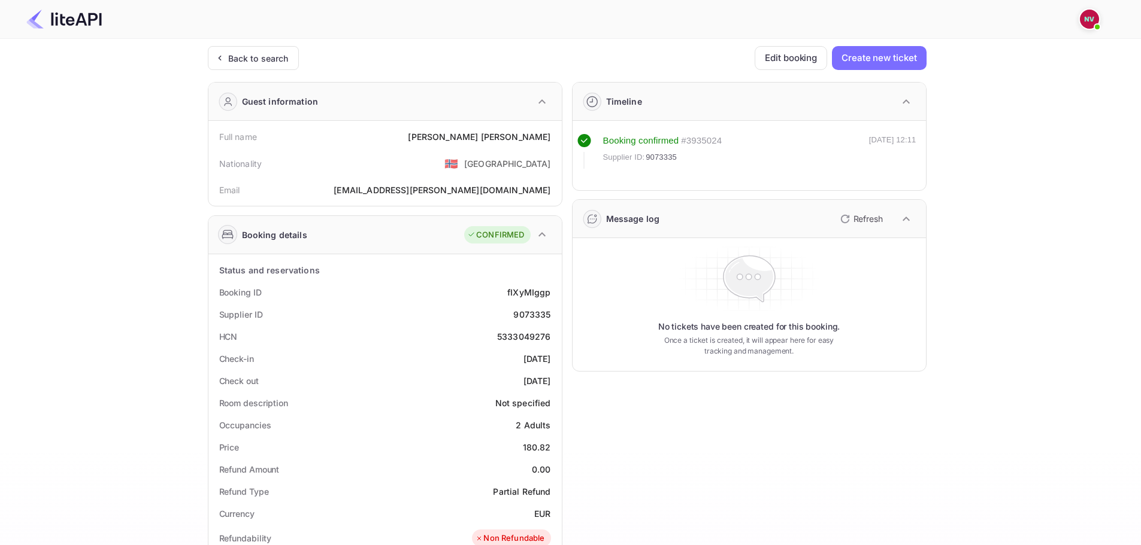
click at [536, 311] on div "9073335" at bounding box center [531, 314] width 37 height 13
copy div "9073335"
